Goal: Task Accomplishment & Management: Use online tool/utility

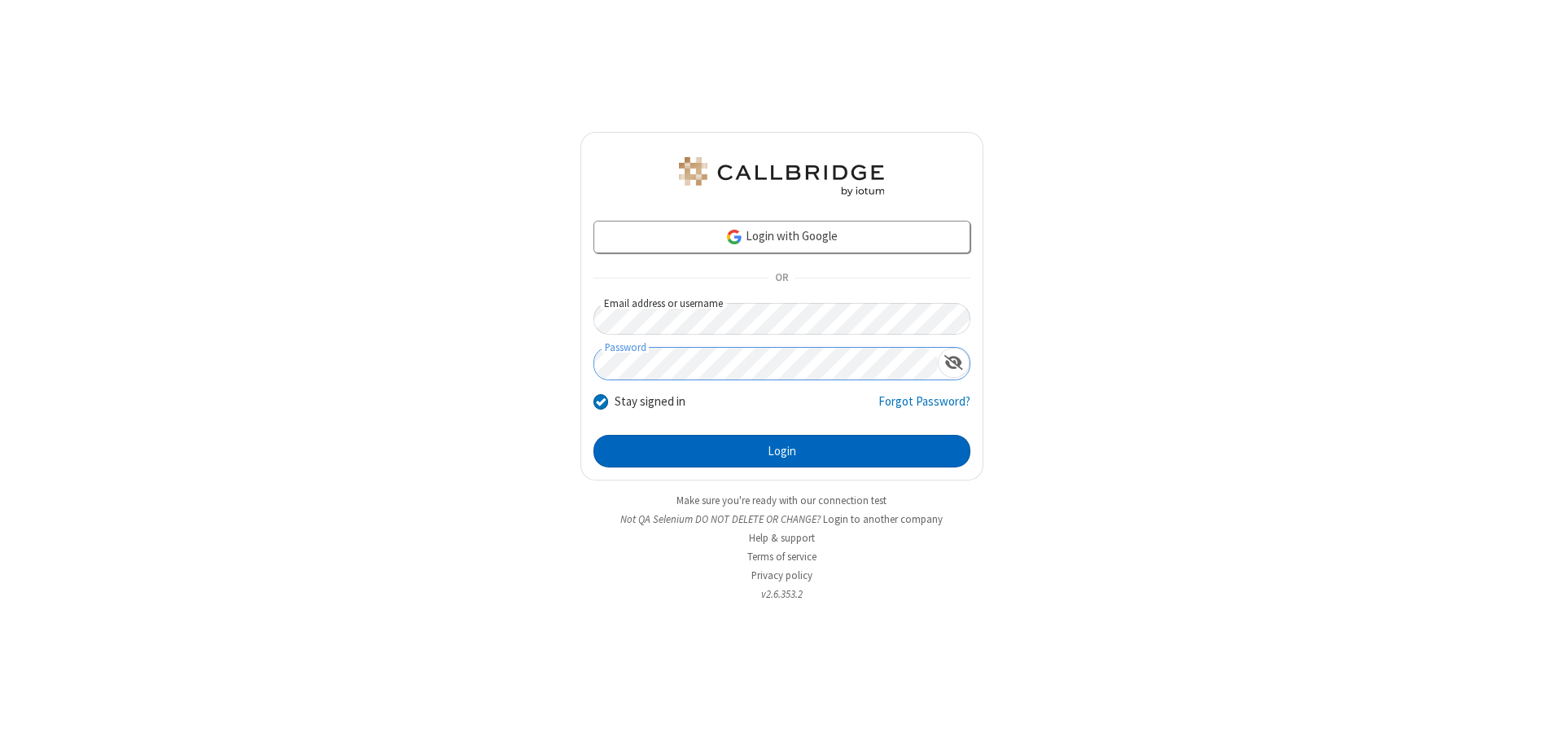
click at [781, 451] on button "Login" at bounding box center [781, 451] width 377 height 33
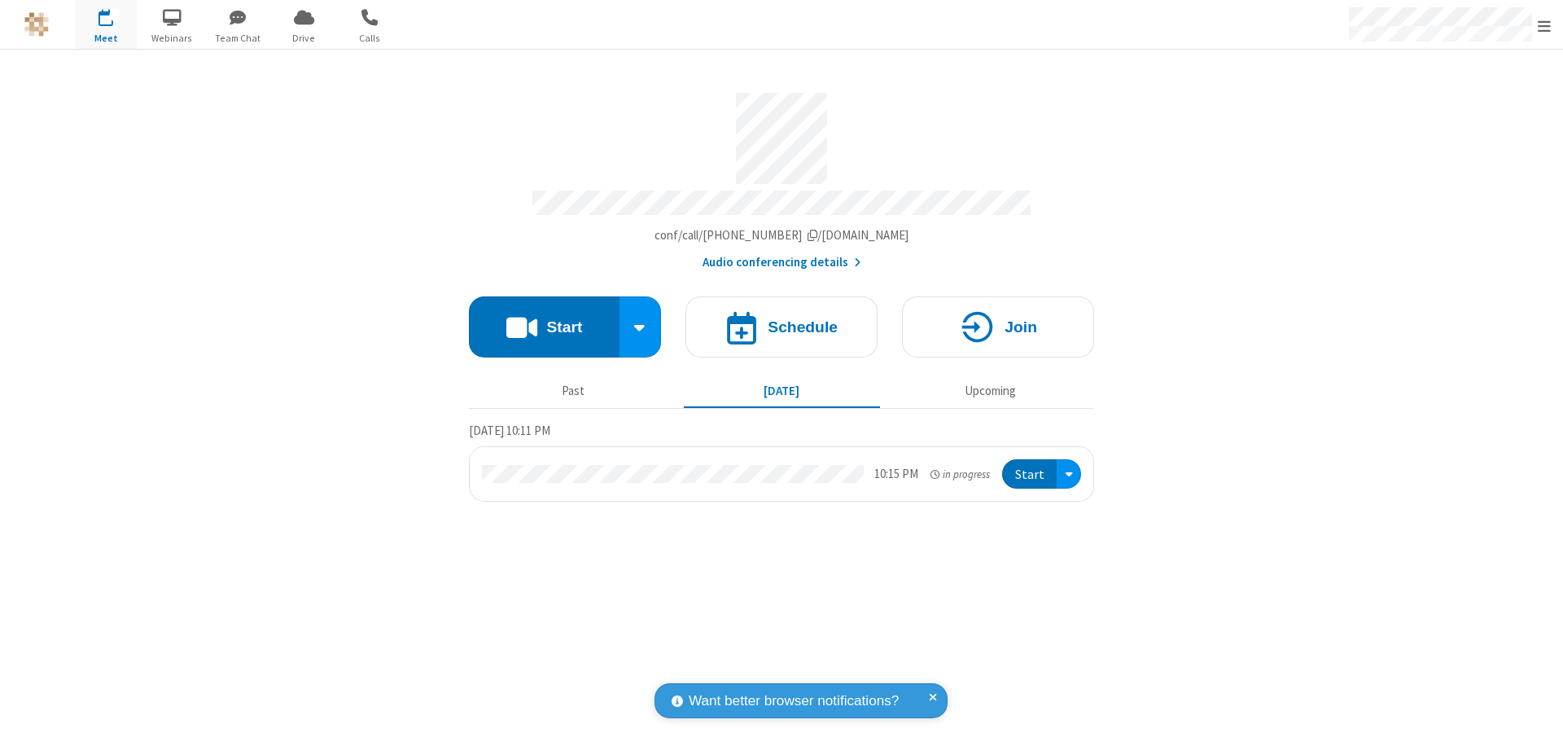
click at [544, 319] on button "Start" at bounding box center [544, 326] width 151 height 61
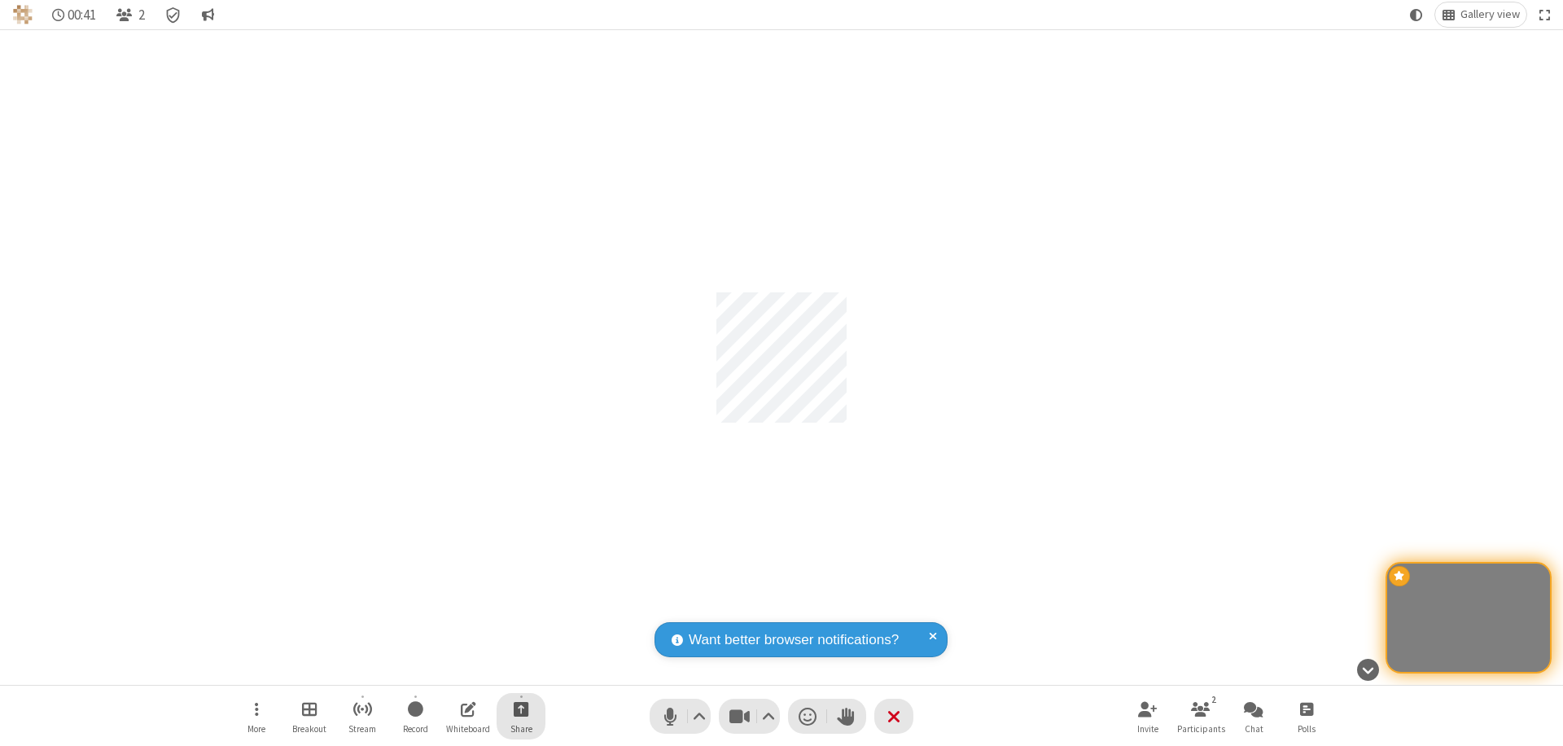
click at [521, 708] on span "Start sharing" at bounding box center [521, 708] width 15 height 20
click at [455, 669] on span "Share my screen" at bounding box center [455, 670] width 19 height 14
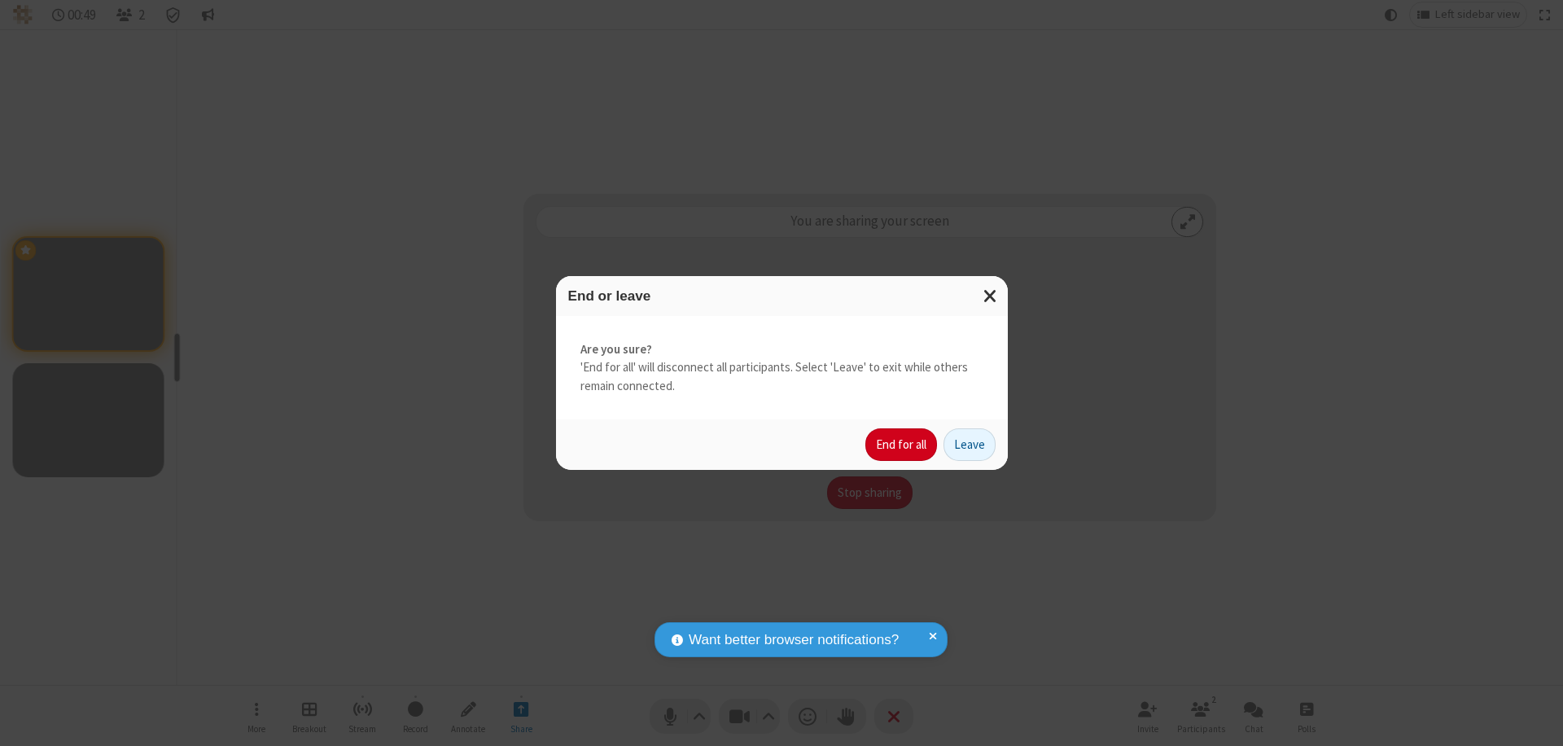
click at [902, 444] on button "End for all" at bounding box center [901, 444] width 72 height 33
